Goal: Information Seeking & Learning: Compare options

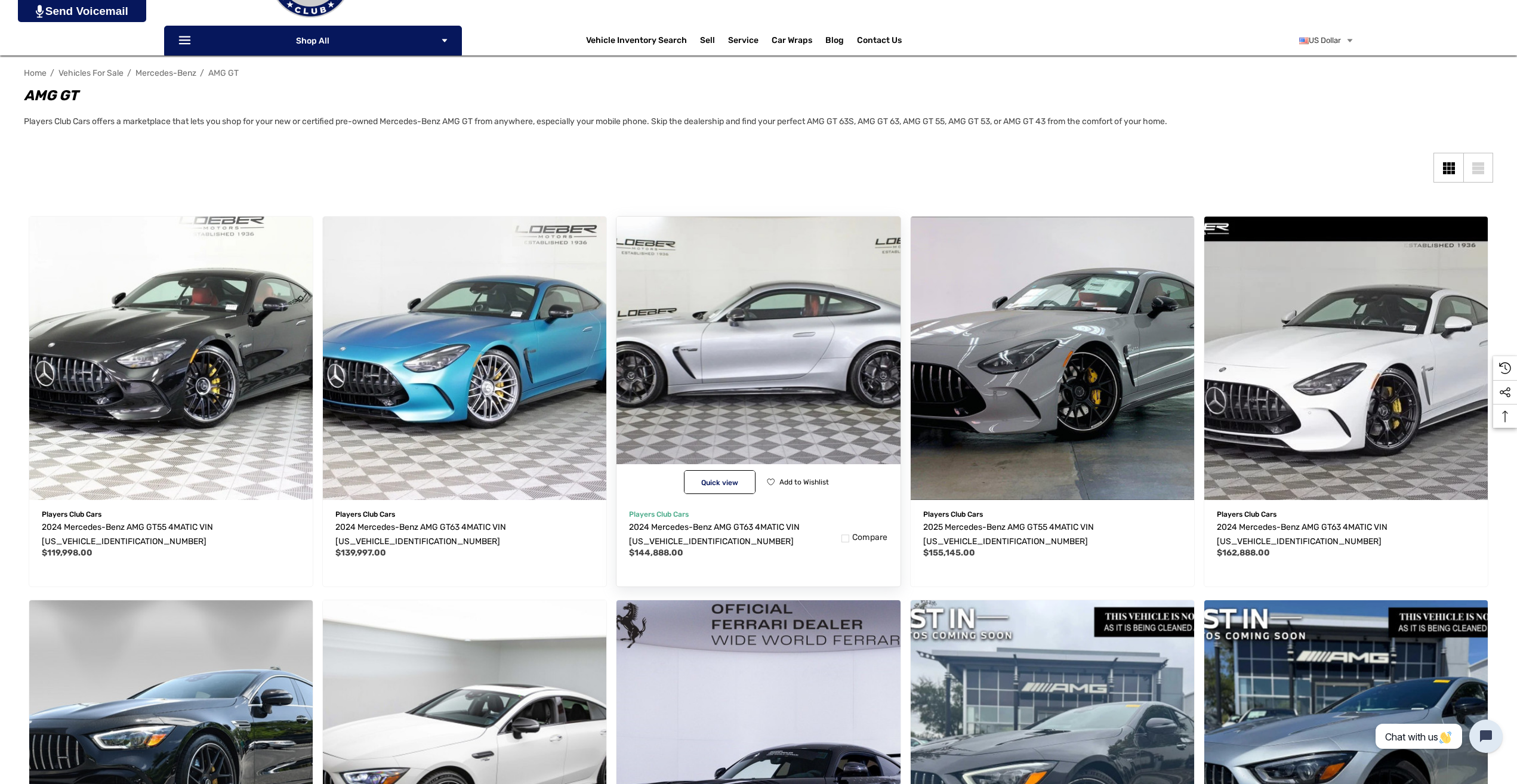
scroll to position [239, 0]
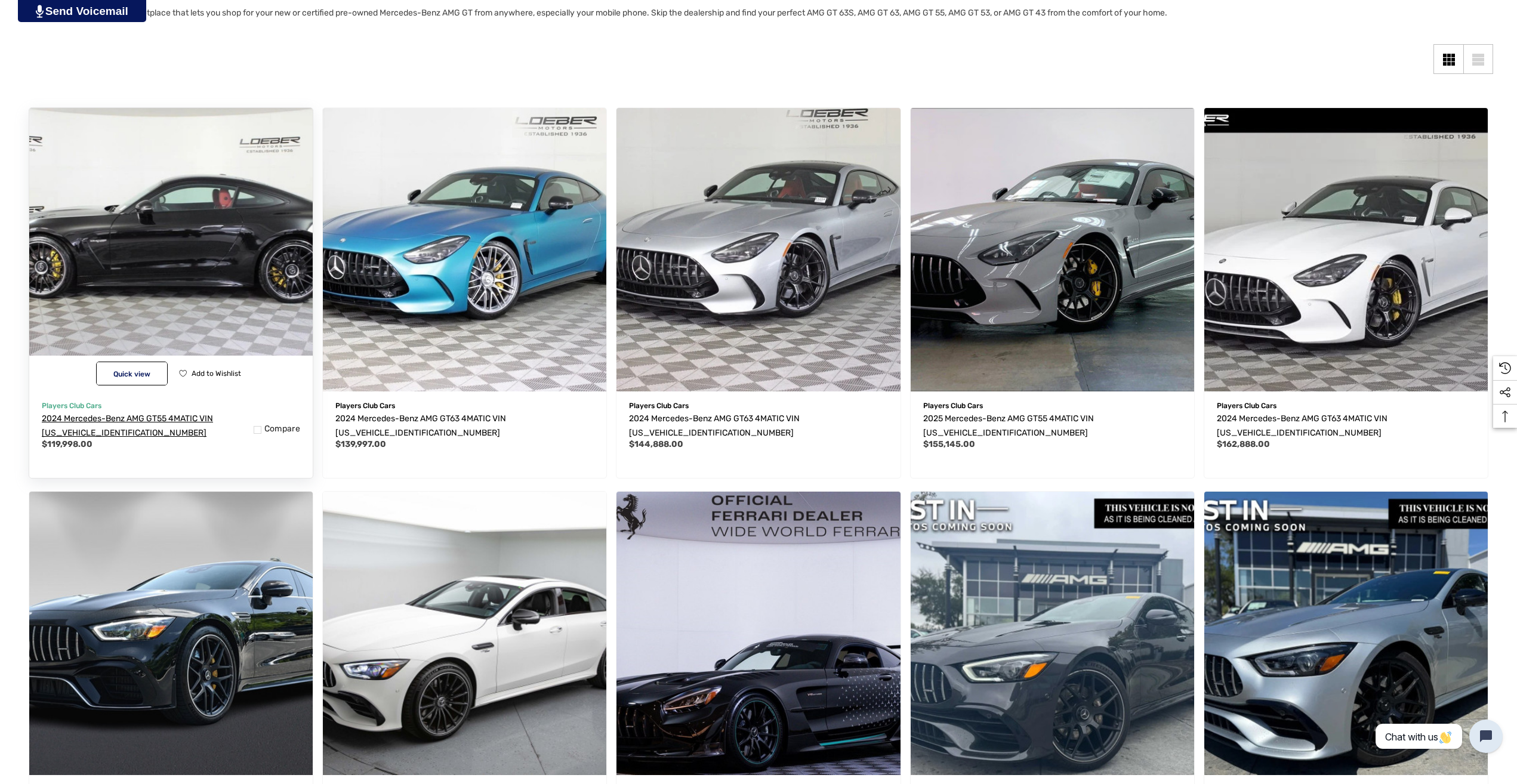
click at [110, 418] on span "2024 Mercedes-Benz AMG GT55 4MATIC VIN [US_VEHICLE_IDENTIFICATION_NUMBER]" at bounding box center [127, 425] width 171 height 24
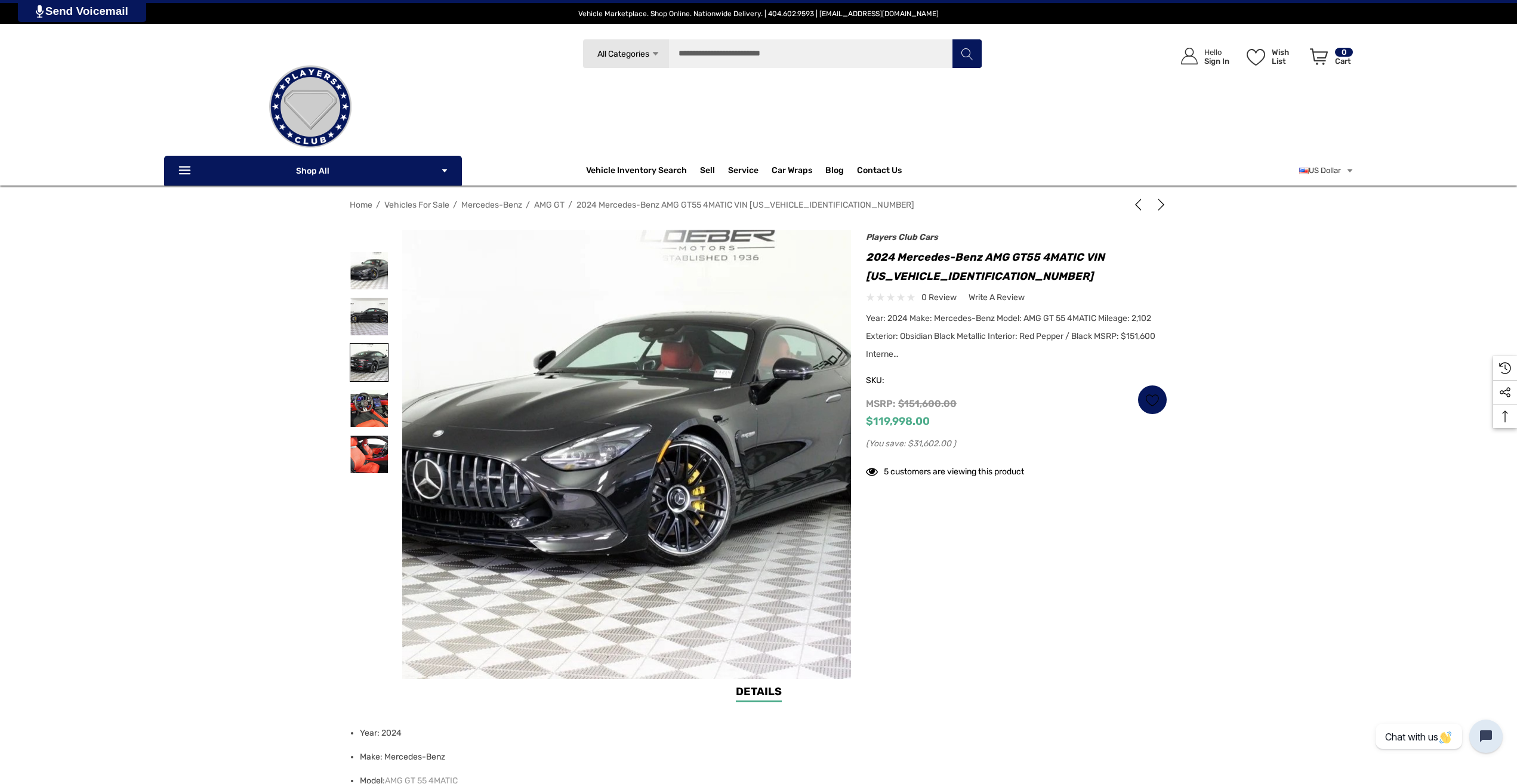
click at [361, 356] on img at bounding box center [370, 362] width 38 height 38
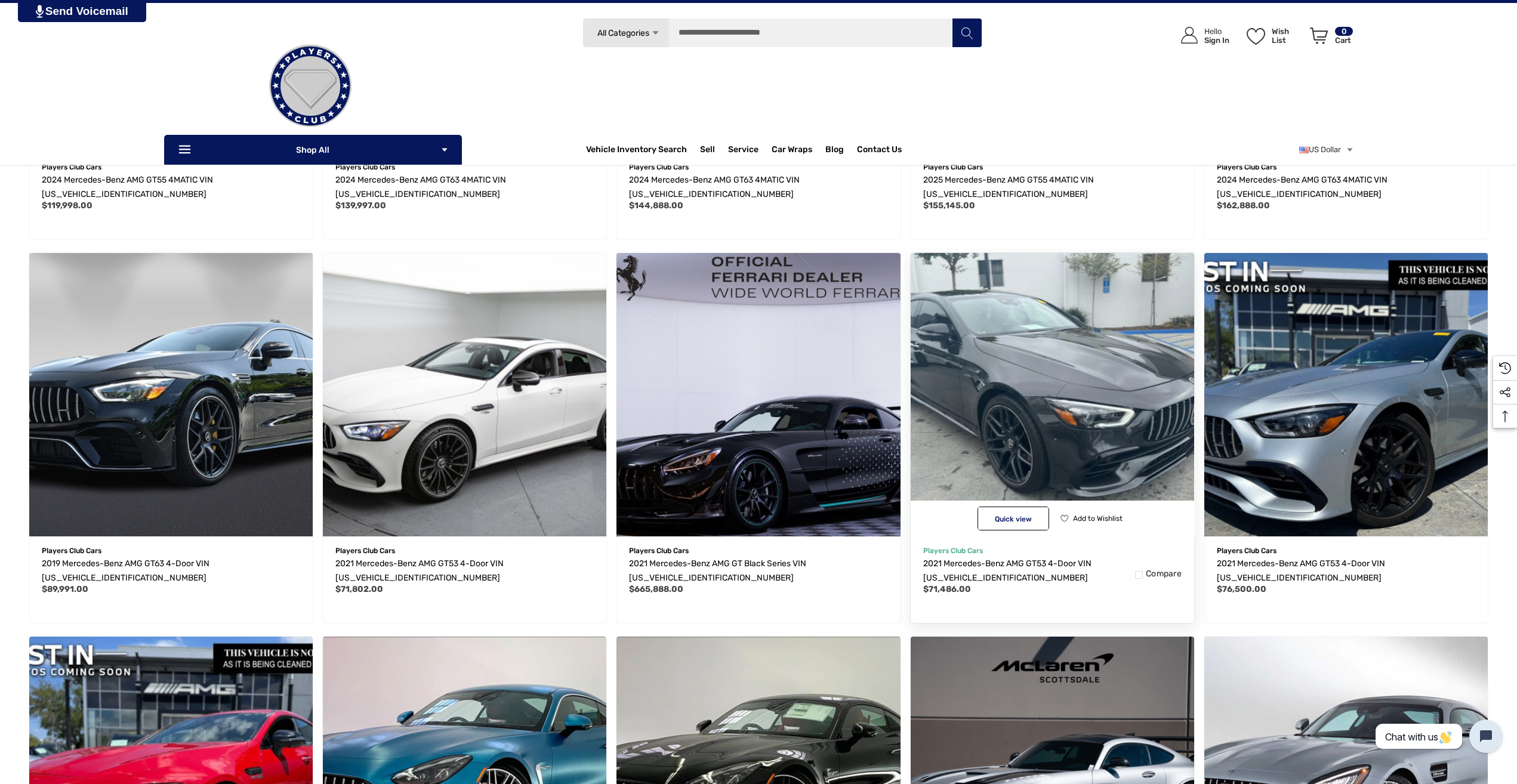
scroll to position [417, 0]
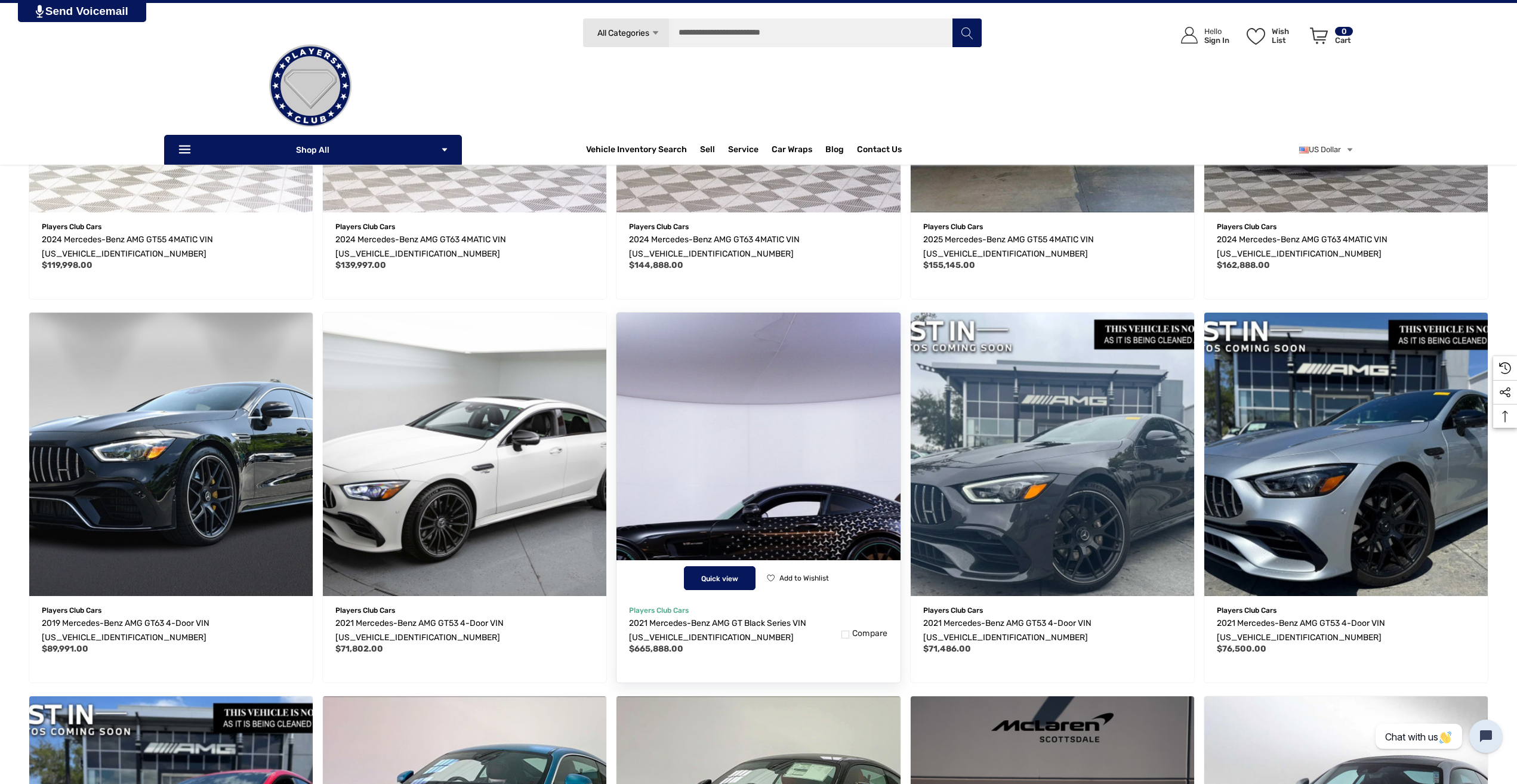
click at [706, 569] on button "Quick view" at bounding box center [719, 578] width 72 height 24
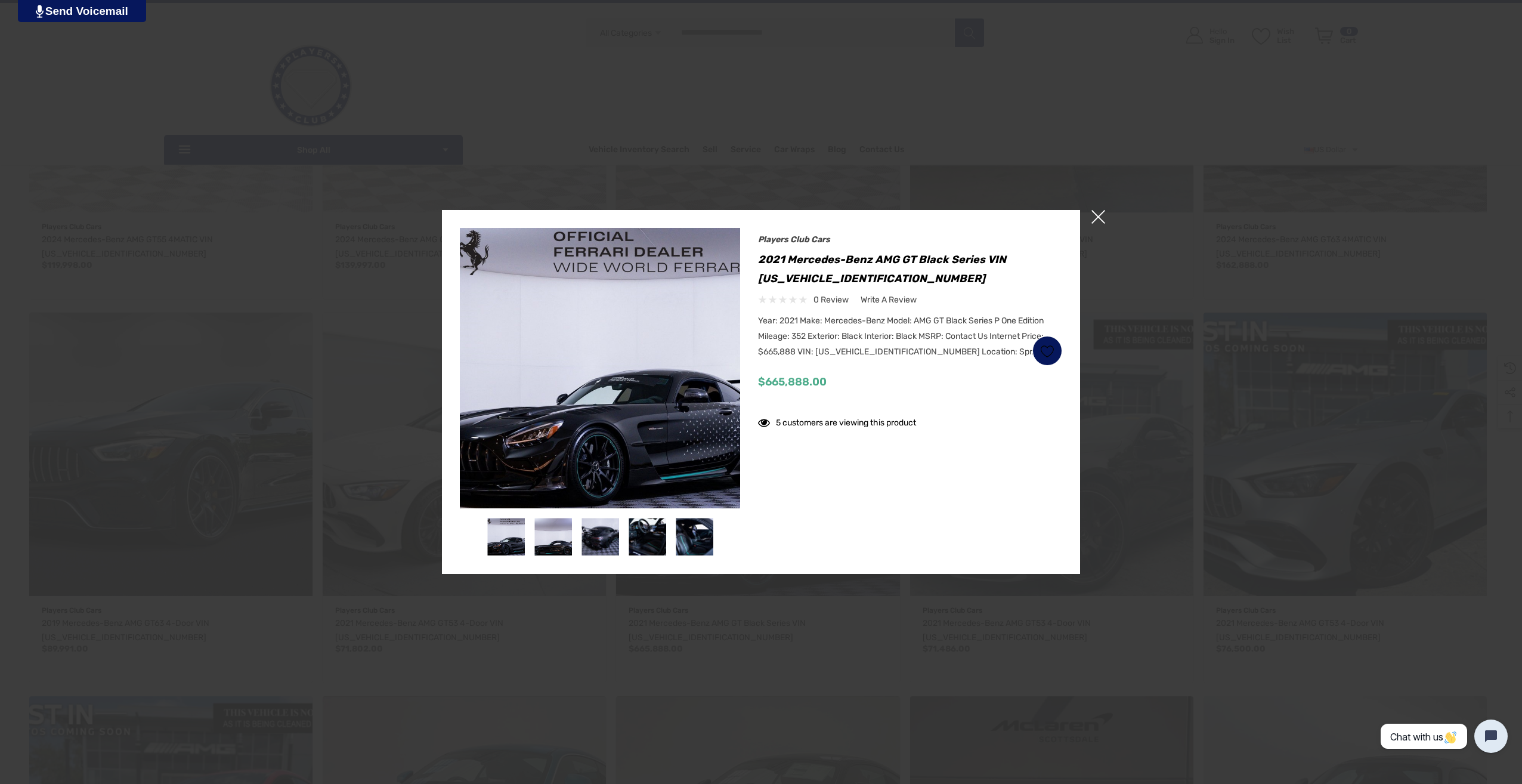
click at [1106, 215] on div at bounding box center [761, 392] width 1522 height 784
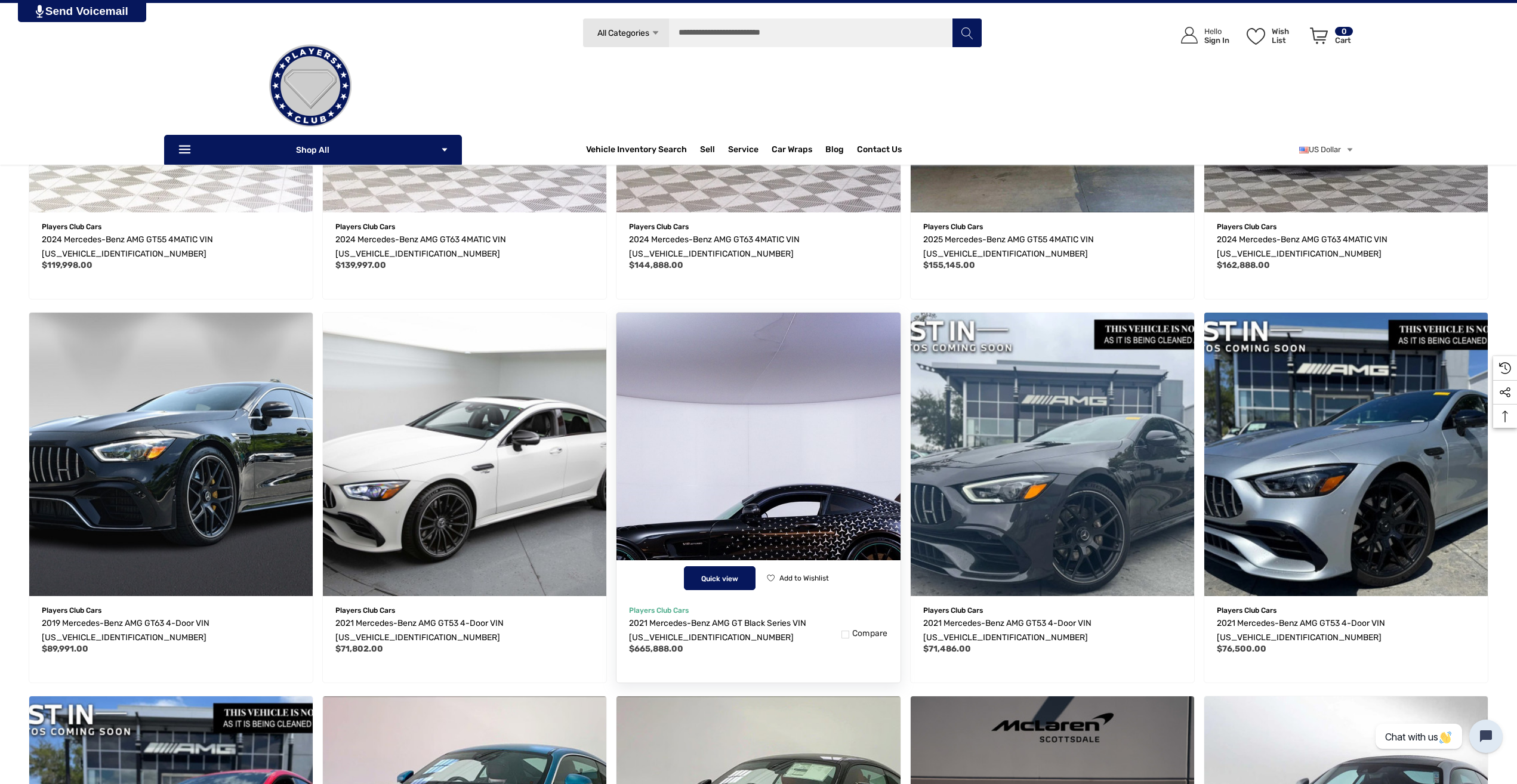
scroll to position [3, 0]
click at [744, 480] on img "2021 Mercedes-Benz AMG GT Black Series VIN W1KYJ8BA6MA041856,$665,888.00\a" at bounding box center [758, 454] width 312 height 312
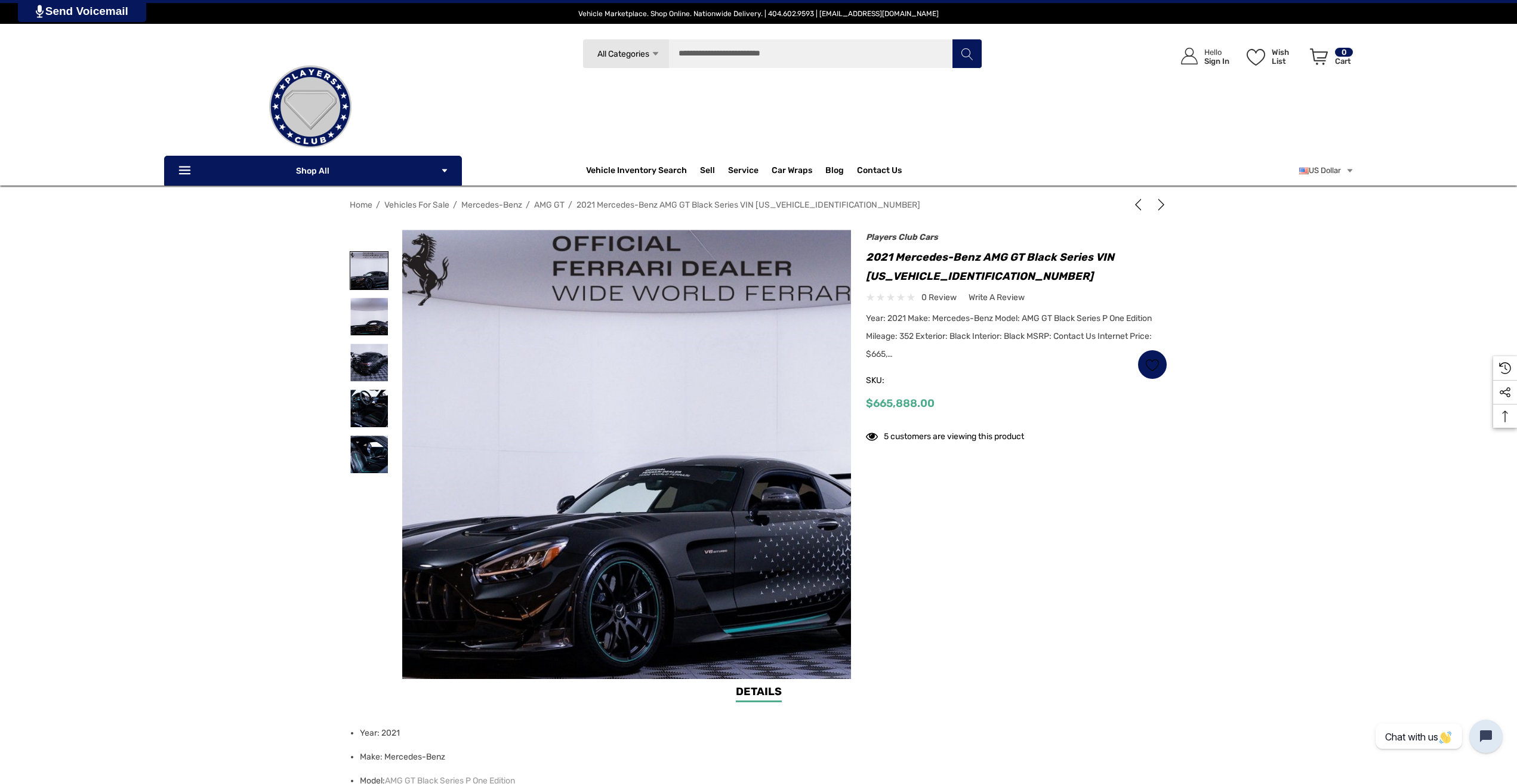
click at [386, 271] on img at bounding box center [370, 271] width 38 height 38
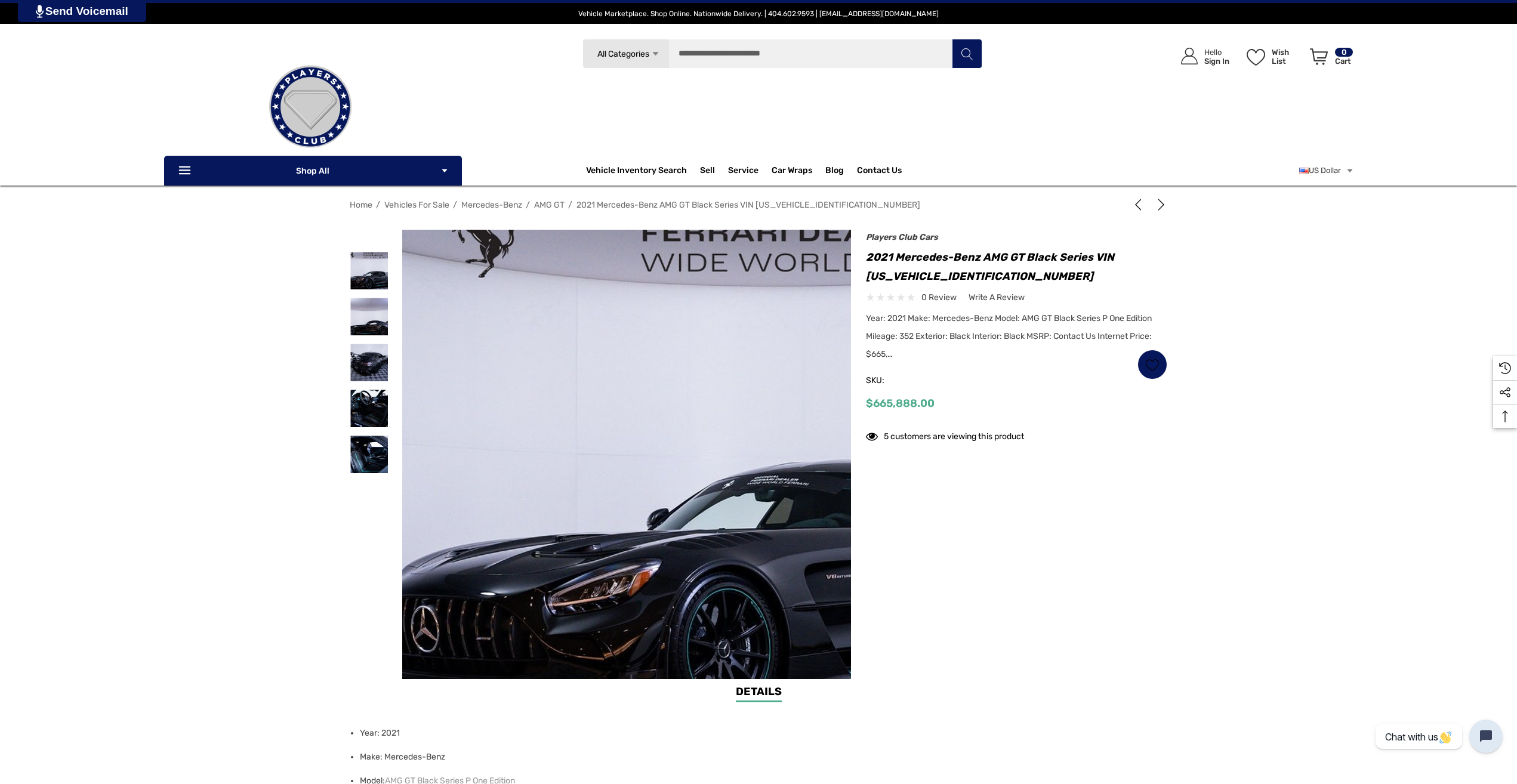
click at [553, 492] on img at bounding box center [731, 458] width 763 height 546
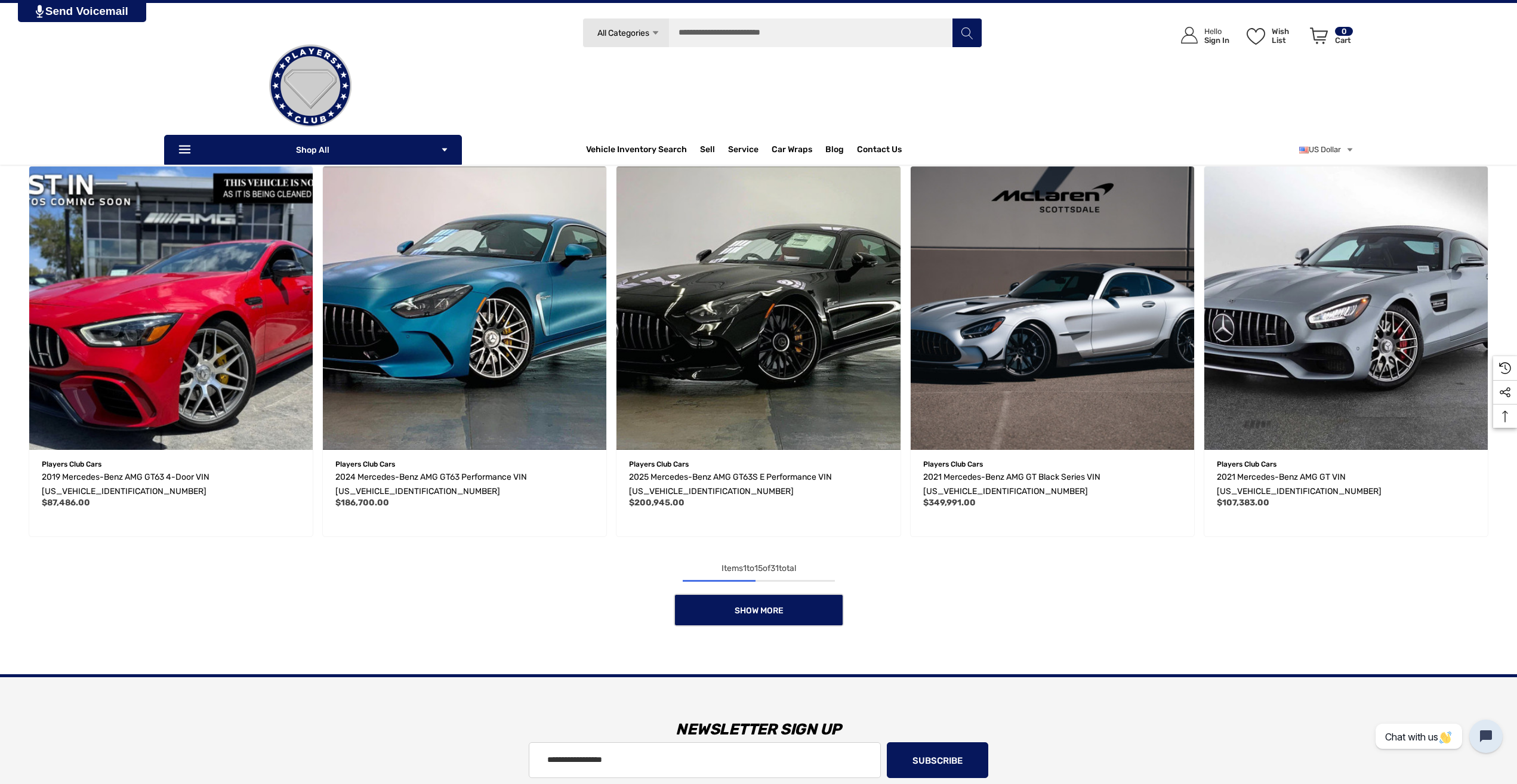
scroll to position [894, 0]
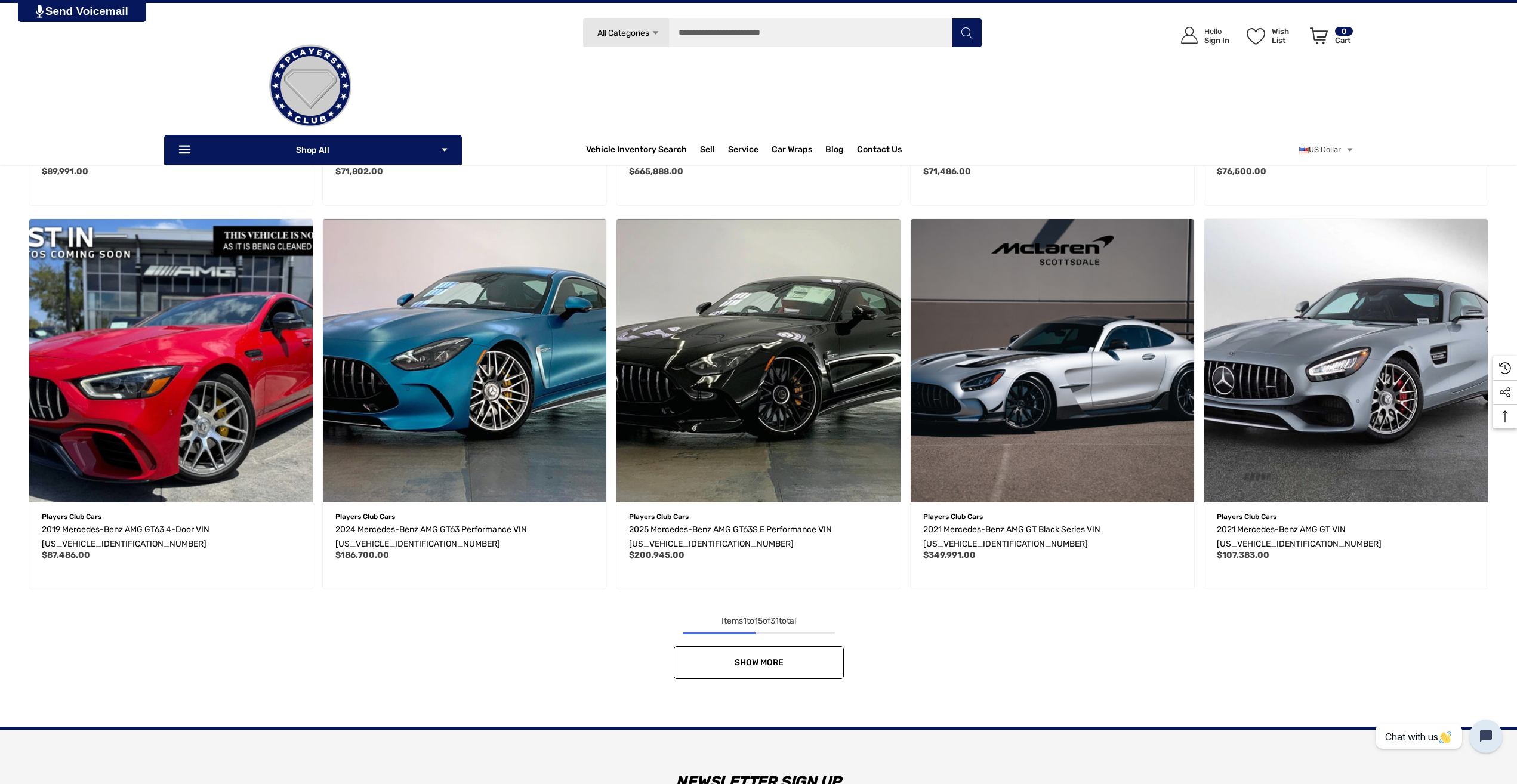
click at [733, 664] on link "Show More" at bounding box center [759, 662] width 170 height 33
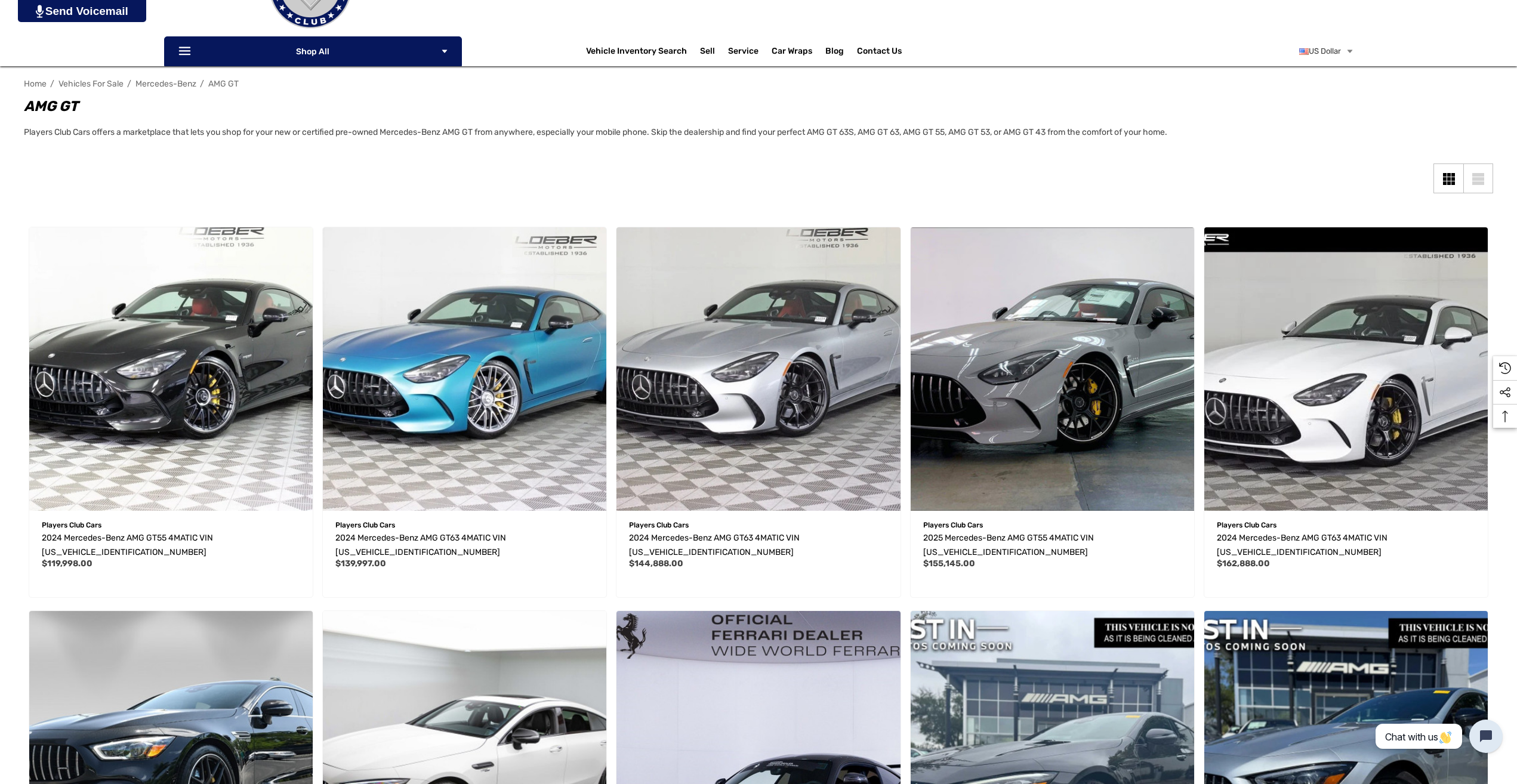
scroll to position [0, 0]
